Goal: Transaction & Acquisition: Purchase product/service

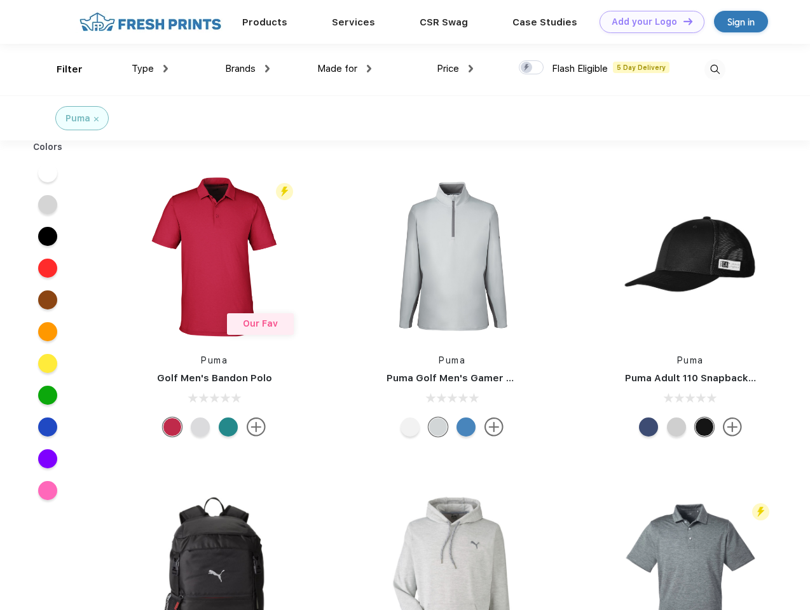
click at [647, 22] on link "Add your Logo Design Tool" at bounding box center [652, 22] width 105 height 22
click at [0, 0] on div "Design Tool" at bounding box center [0, 0] width 0 height 0
click at [682, 21] on link "Add your Logo Design Tool" at bounding box center [652, 22] width 105 height 22
click at [61, 69] on div "Filter" at bounding box center [70, 69] width 26 height 15
click at [150, 69] on span "Type" at bounding box center [143, 68] width 22 height 11
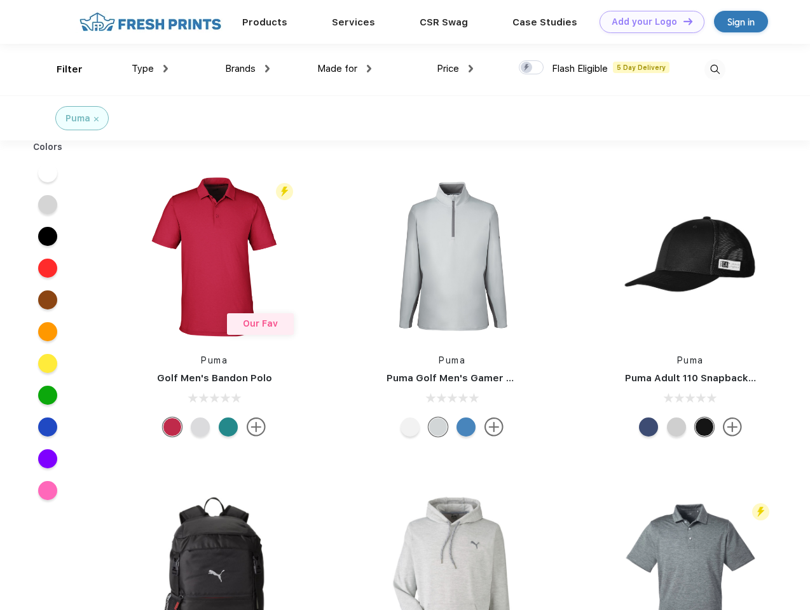
click at [247, 69] on span "Brands" at bounding box center [240, 68] width 31 height 11
click at [345, 69] on span "Made for" at bounding box center [337, 68] width 40 height 11
click at [455, 69] on span "Price" at bounding box center [448, 68] width 22 height 11
click at [532, 68] on div at bounding box center [531, 67] width 25 height 14
click at [527, 68] on input "checkbox" at bounding box center [523, 64] width 8 height 8
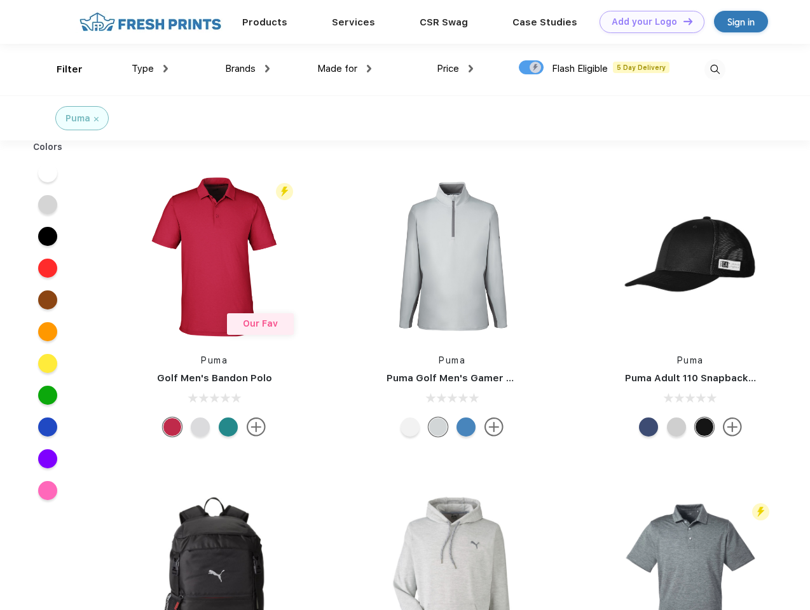
click at [715, 69] on img at bounding box center [714, 69] width 21 height 21
